Goal: Information Seeking & Learning: Learn about a topic

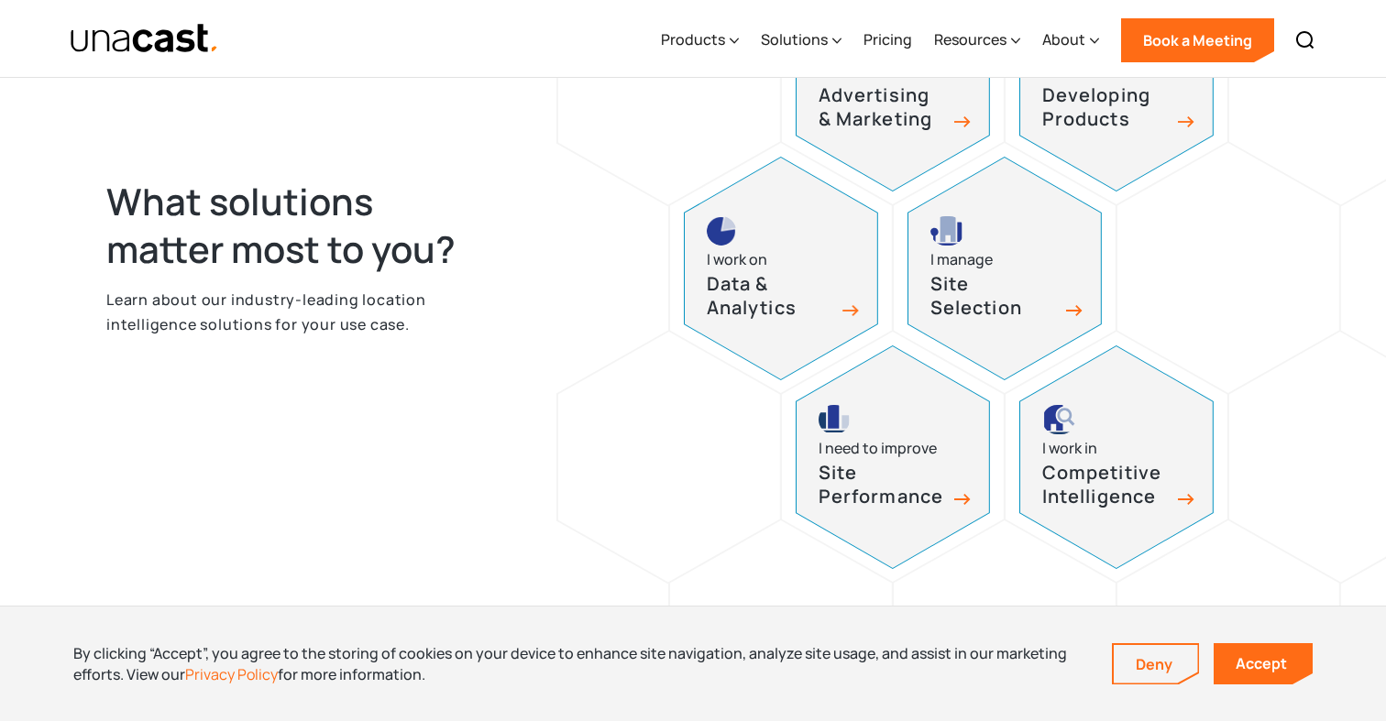
scroll to position [889, 0]
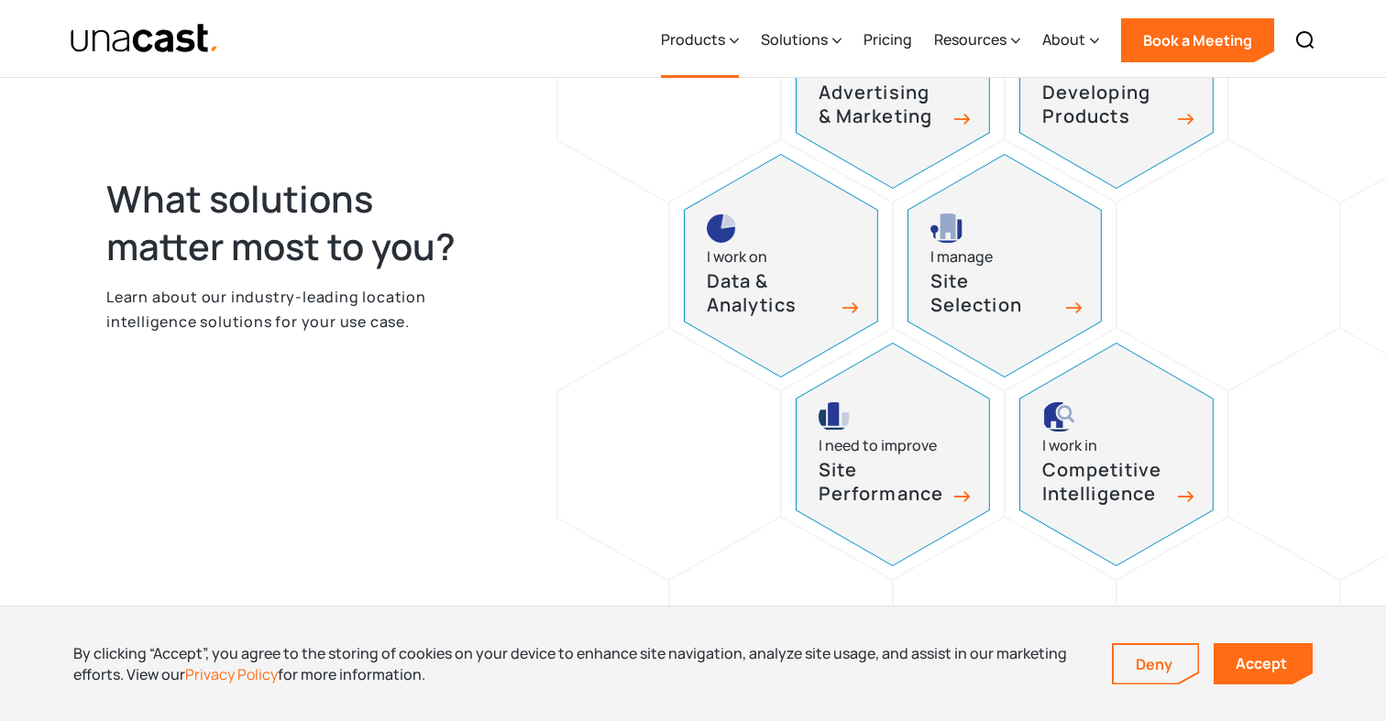
click at [712, 49] on div "Products" at bounding box center [693, 39] width 64 height 22
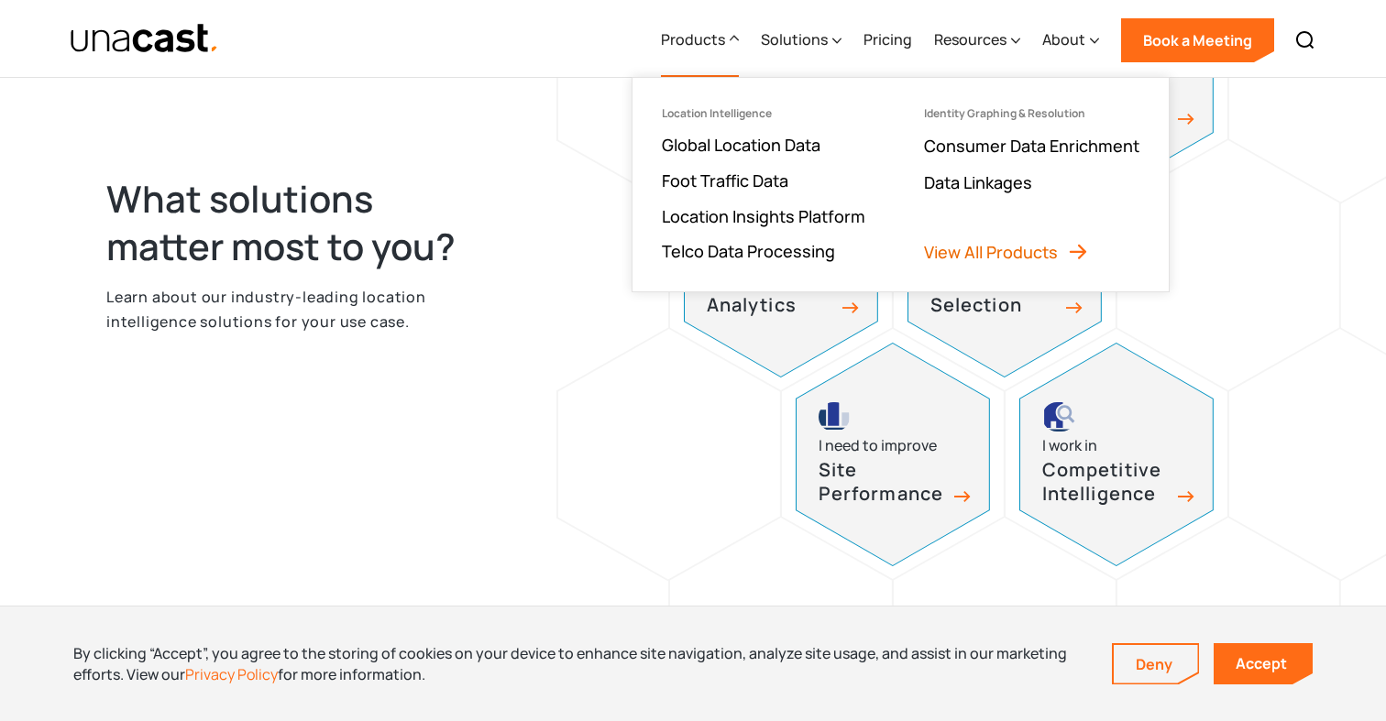
click at [1053, 255] on link "View All Products" at bounding box center [1006, 252] width 165 height 22
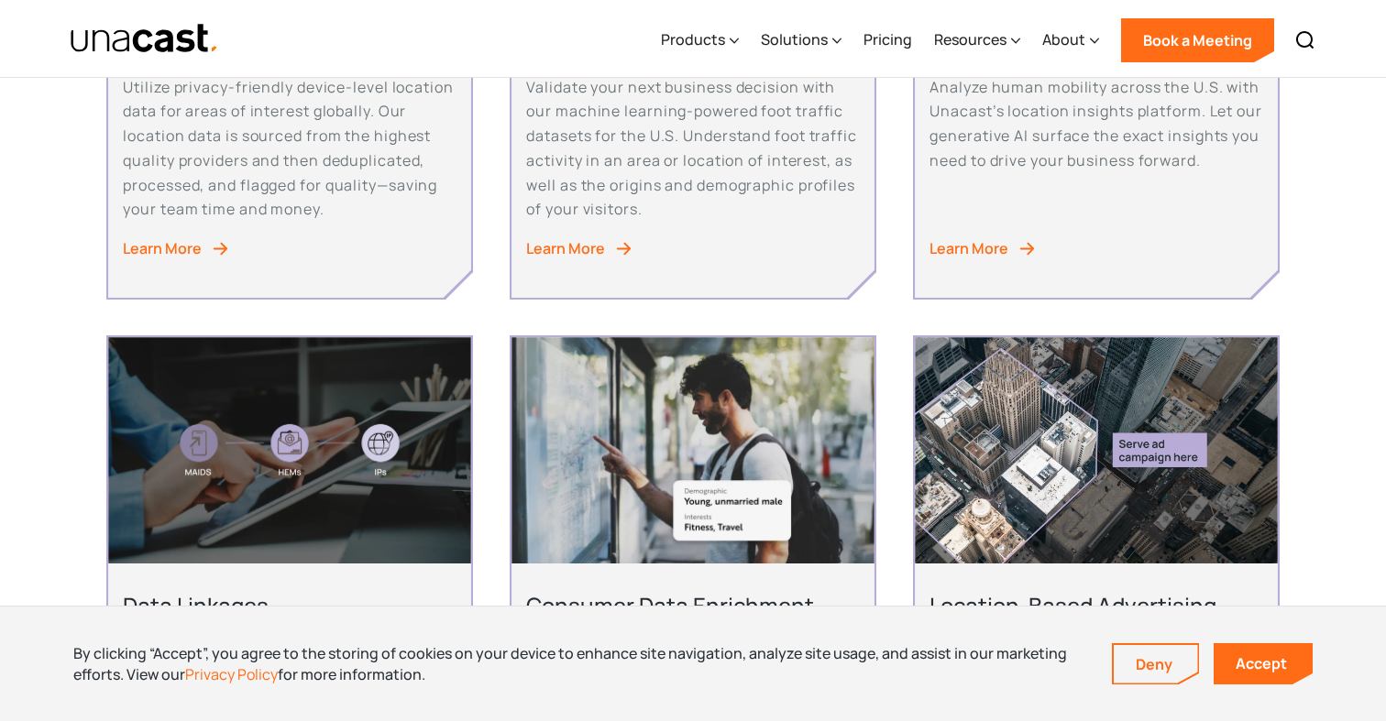
scroll to position [768, 0]
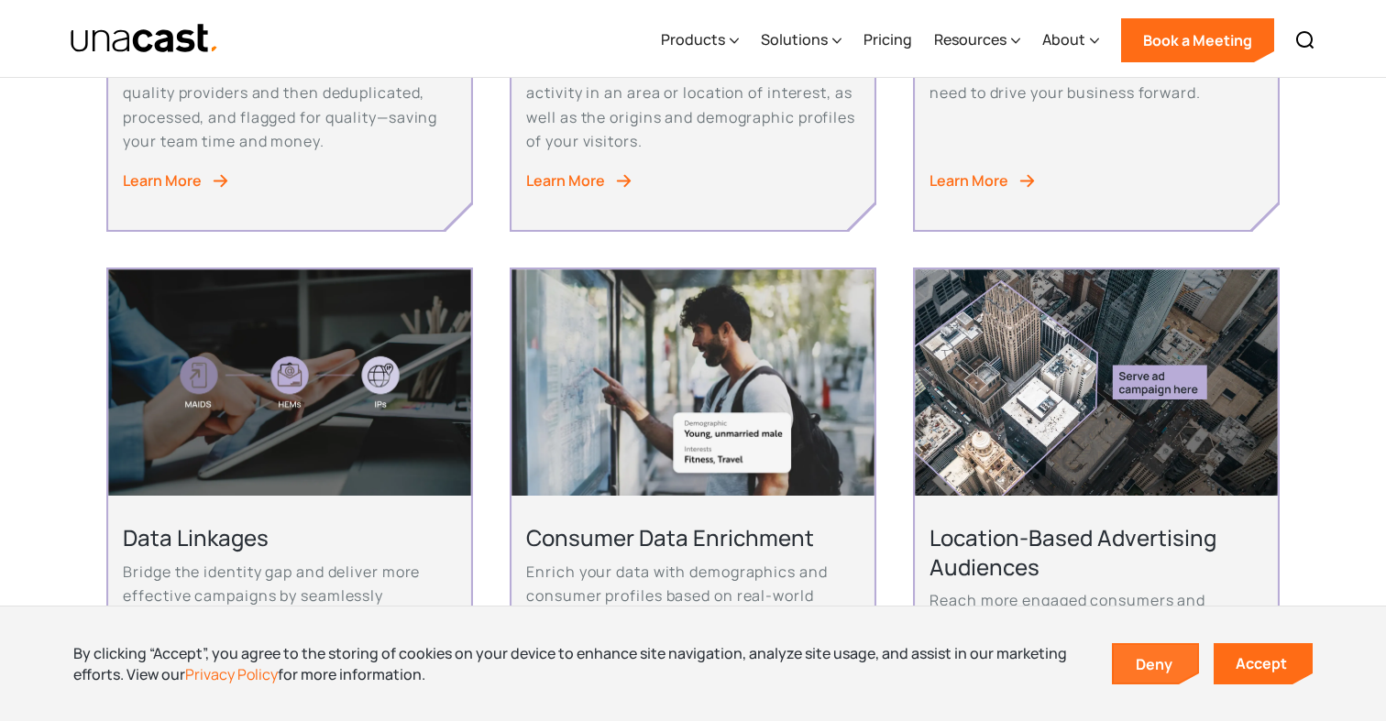
click at [1168, 664] on link "Deny" at bounding box center [1155, 664] width 84 height 38
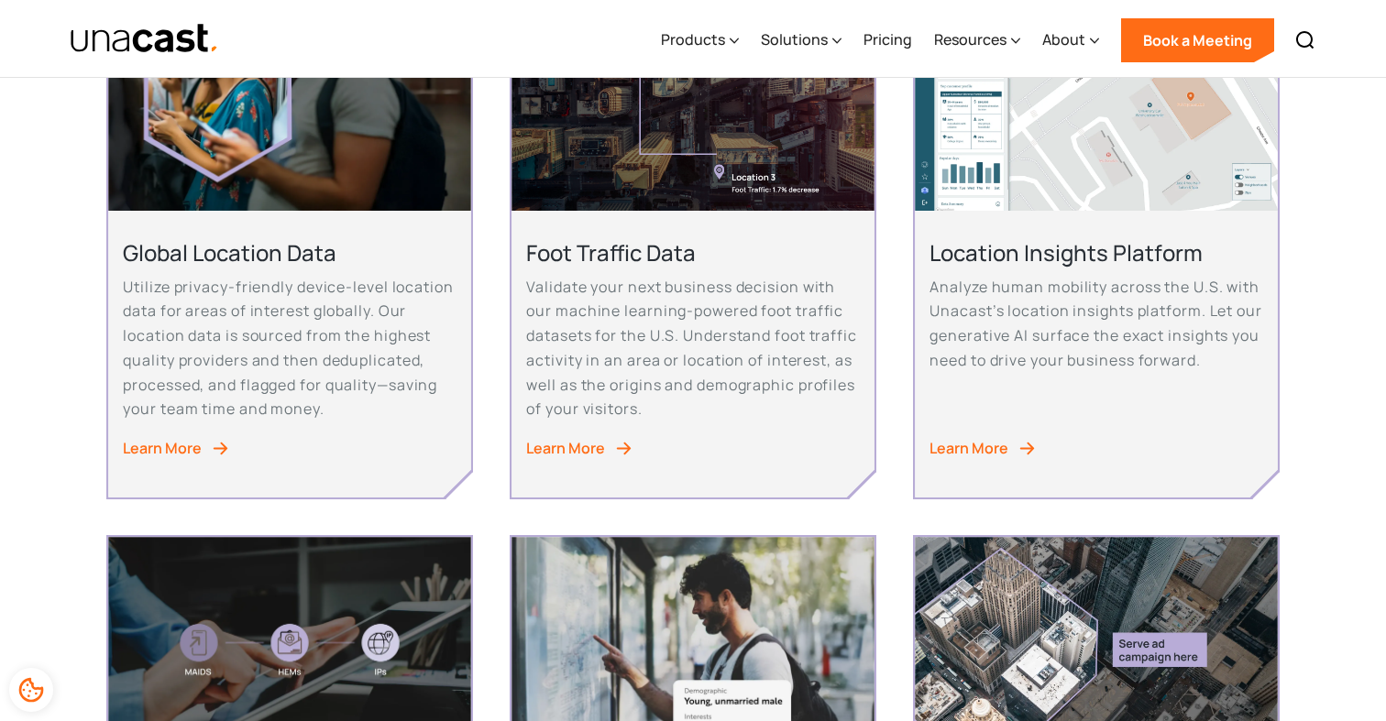
scroll to position [513, 0]
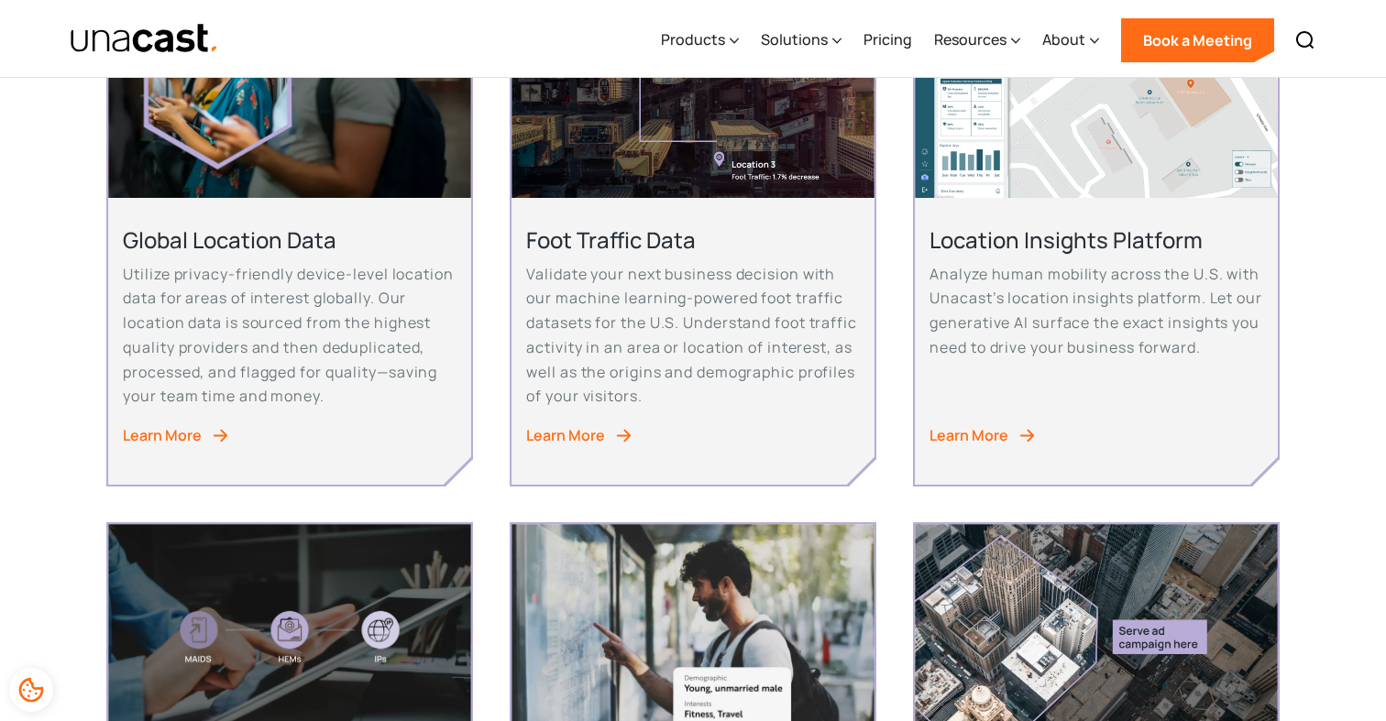
click at [597, 424] on div "Learn More" at bounding box center [565, 435] width 79 height 25
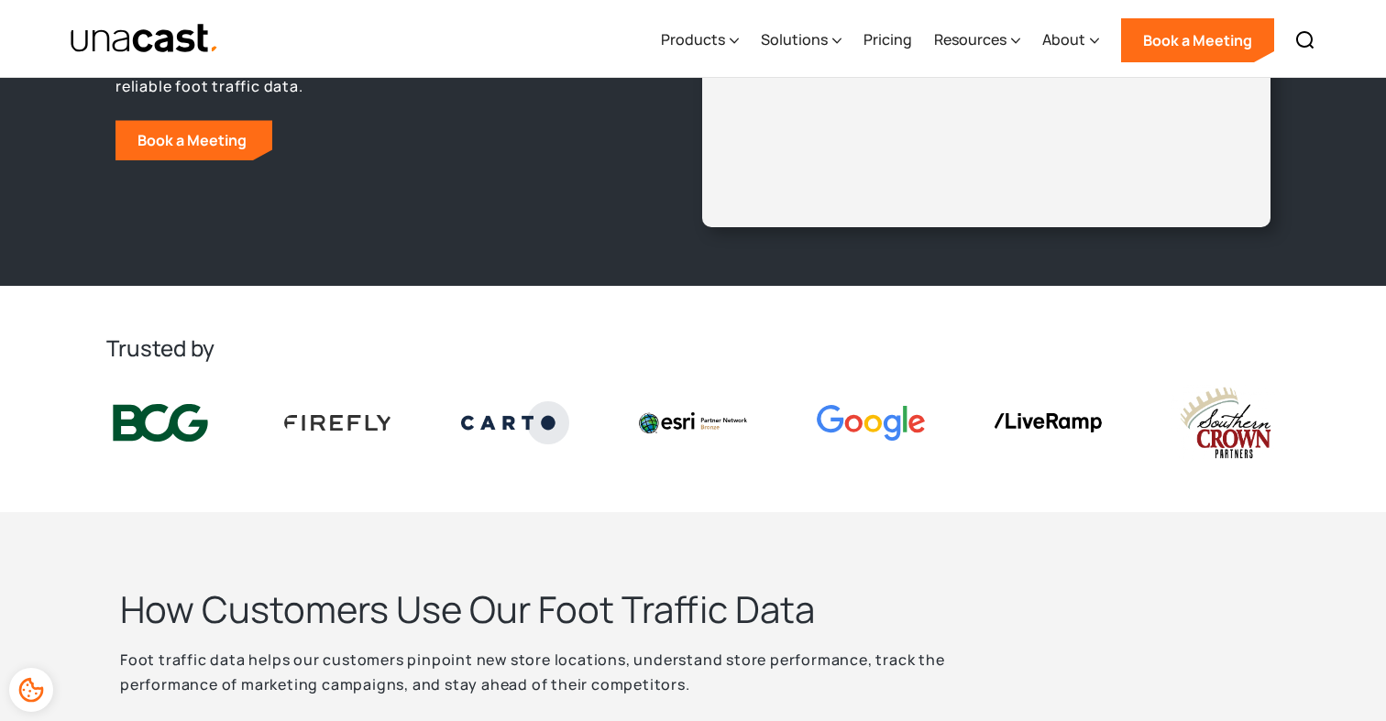
scroll to position [235, 0]
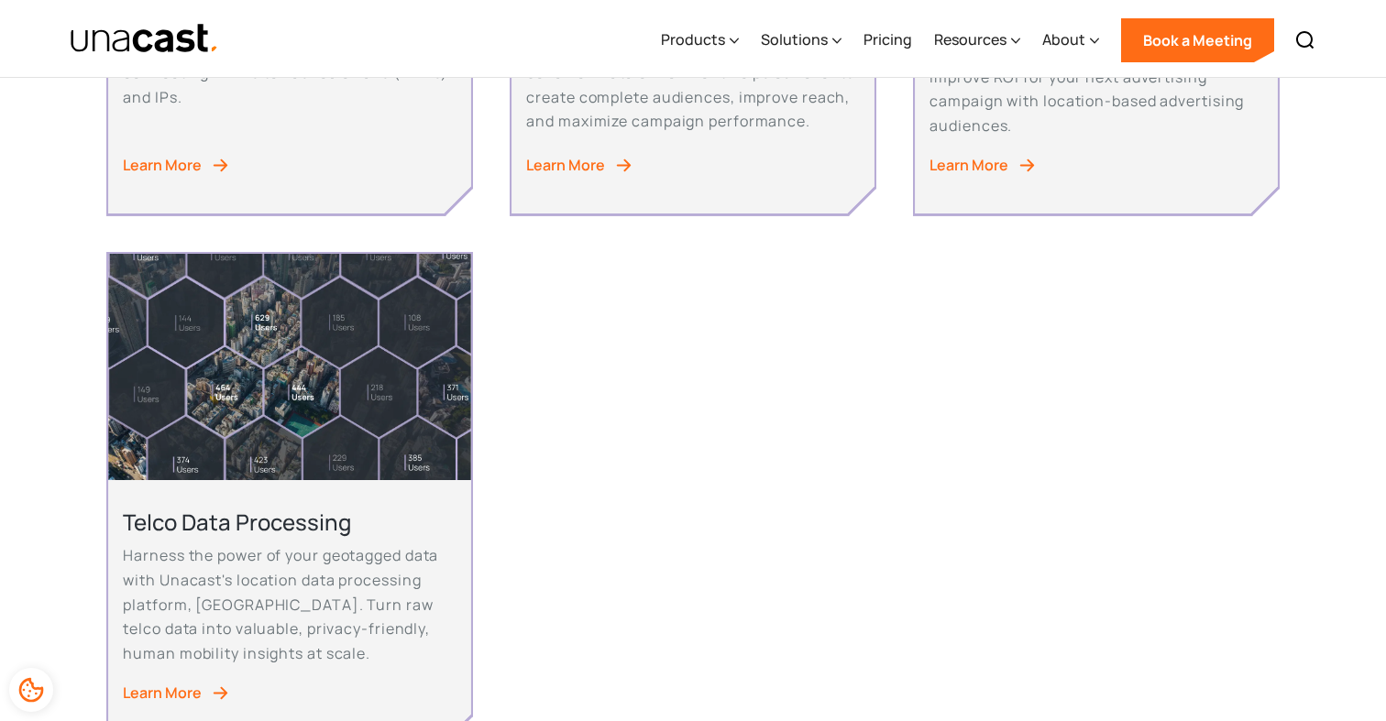
scroll to position [1442, 0]
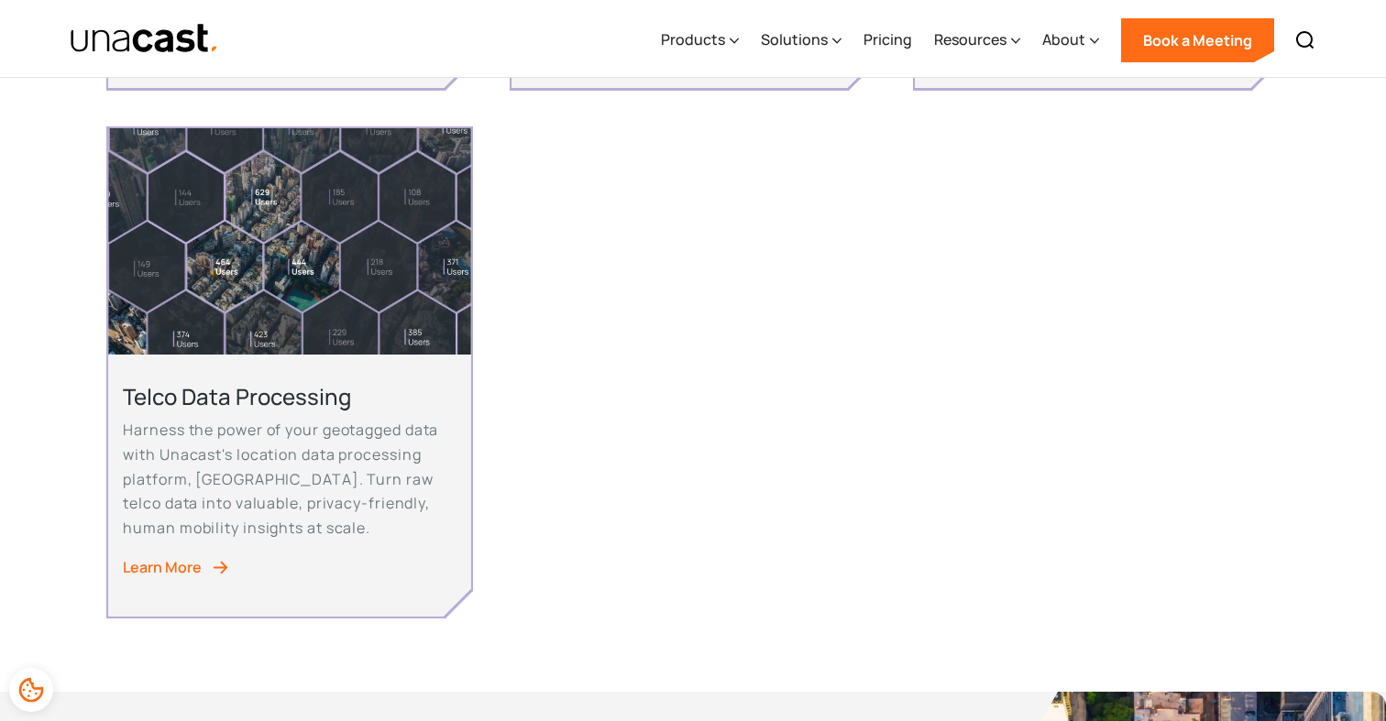
drag, startPoint x: 613, startPoint y: 400, endPoint x: 566, endPoint y: 397, distance: 46.8
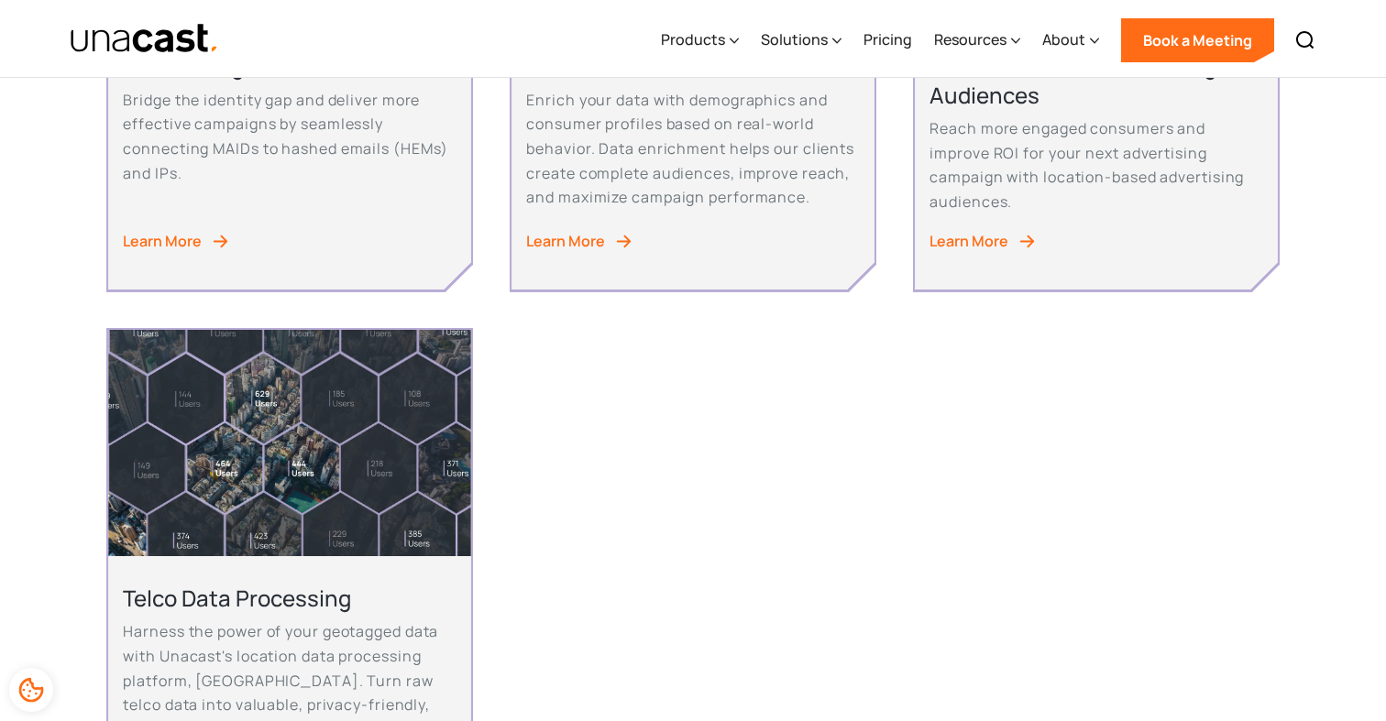
scroll to position [1272, 0]
